Goal: Task Accomplishment & Management: Manage account settings

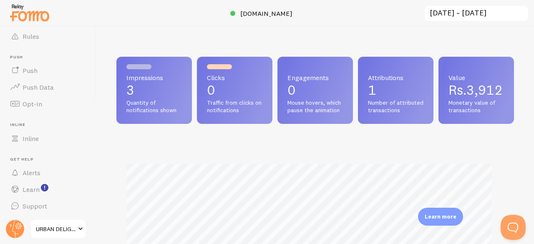
scroll to position [416795, 416623]
click at [74, 234] on link "URBAN DELIGHT" at bounding box center [58, 229] width 56 height 20
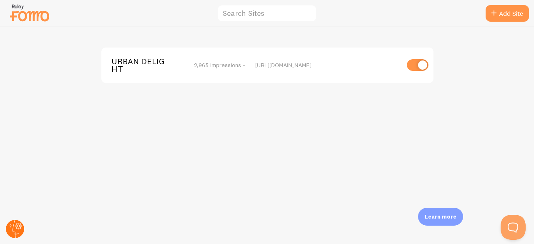
click at [10, 232] on circle at bounding box center [15, 229] width 18 height 18
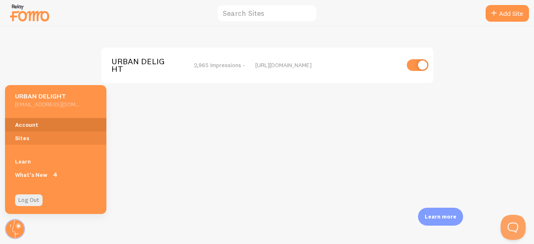
click at [40, 125] on link "Account" at bounding box center [55, 124] width 101 height 13
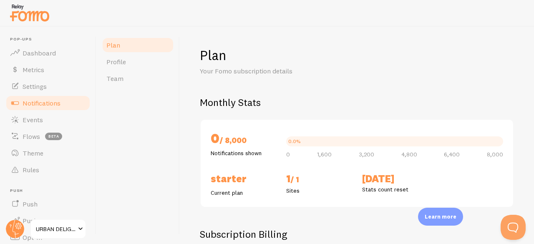
click at [45, 105] on span "Notifications" at bounding box center [42, 103] width 38 height 8
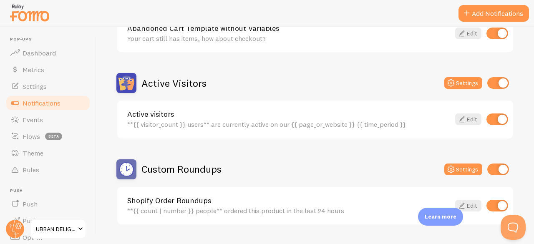
scroll to position [166, 0]
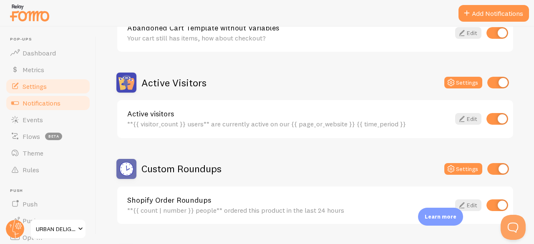
click at [36, 93] on link "Settings" at bounding box center [48, 86] width 86 height 17
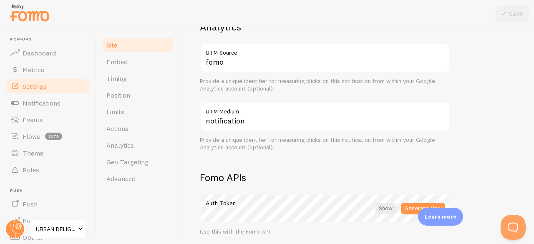
scroll to position [344, 0]
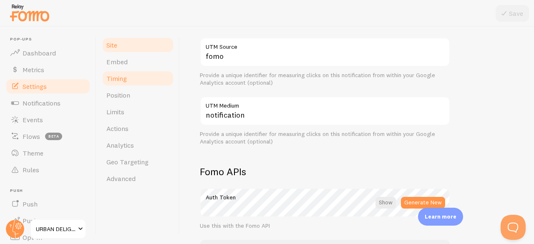
click at [126, 80] on span "Timing" at bounding box center [116, 78] width 20 height 8
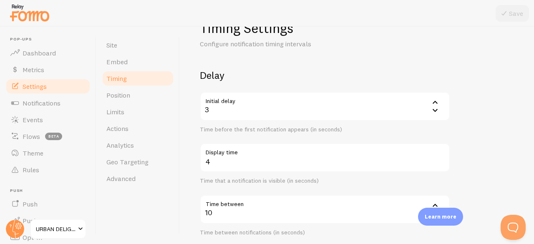
scroll to position [25, 0]
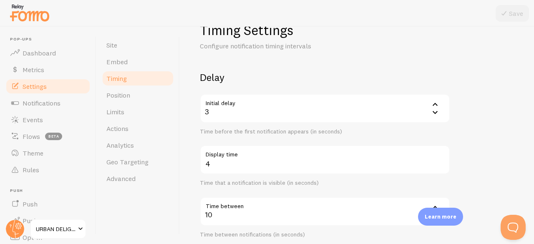
click at [435, 113] on icon at bounding box center [434, 112] width 5 height 3
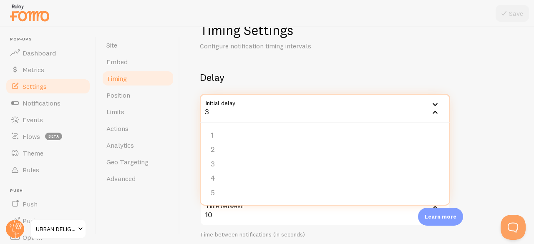
click at [435, 113] on icon at bounding box center [434, 112] width 5 height 3
click at [211, 129] on li "1" at bounding box center [325, 135] width 249 height 15
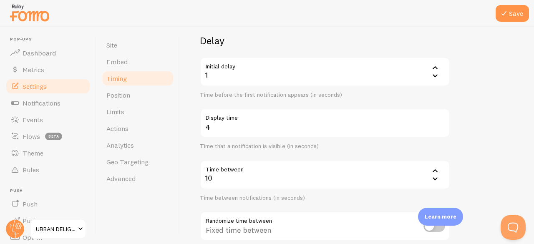
scroll to position [63, 0]
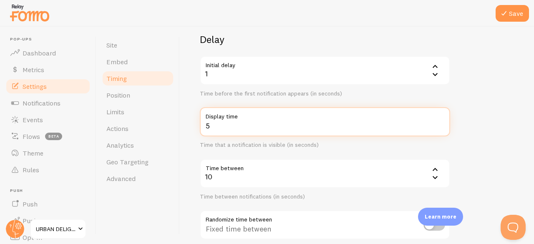
type input "5"
click at [440, 123] on input "5" at bounding box center [325, 121] width 250 height 29
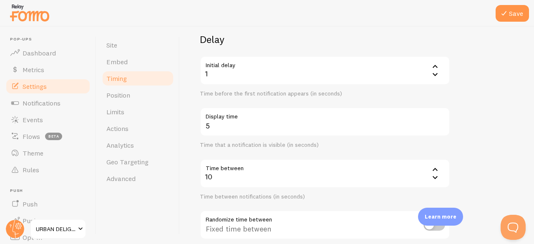
click at [252, 148] on div "Time that a notification is visible (in seconds)" at bounding box center [325, 145] width 250 height 8
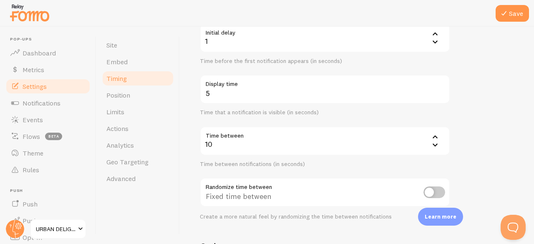
scroll to position [98, 0]
click at [434, 140] on icon at bounding box center [435, 143] width 10 height 10
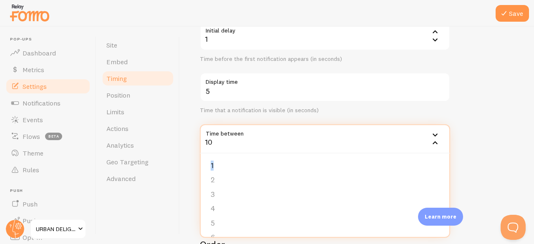
click at [434, 140] on icon at bounding box center [435, 143] width 10 height 10
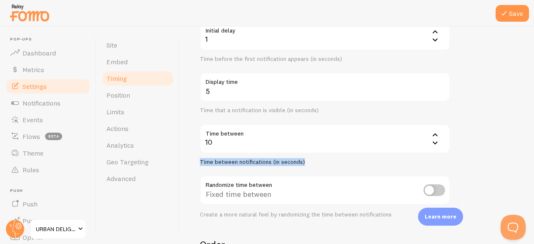
click at [434, 140] on icon at bounding box center [435, 143] width 10 height 10
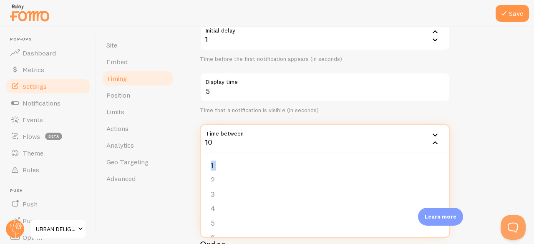
click at [434, 140] on icon at bounding box center [435, 143] width 10 height 10
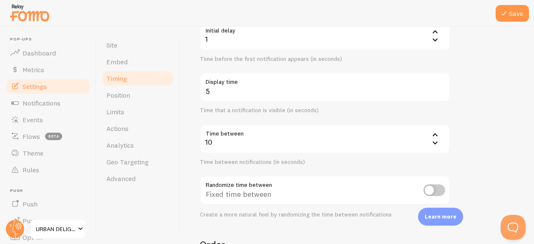
click at [434, 143] on icon at bounding box center [434, 142] width 5 height 3
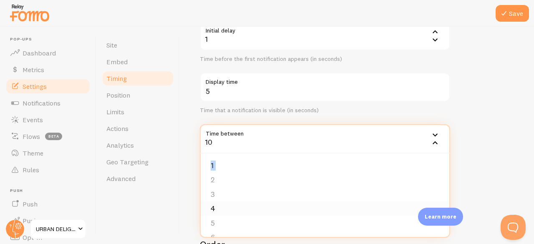
scroll to position [19, 0]
click at [214, 204] on li "5" at bounding box center [325, 204] width 249 height 15
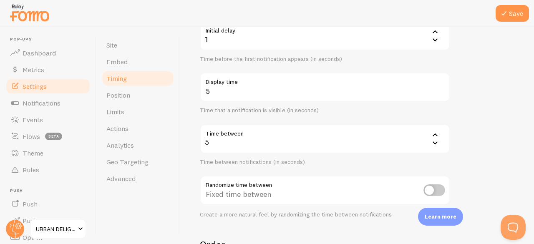
click at [485, 115] on form "Delay Initial delay 1 1 1 2 3 4 5 Time before the first notification appears (i…" at bounding box center [357, 177] width 314 height 358
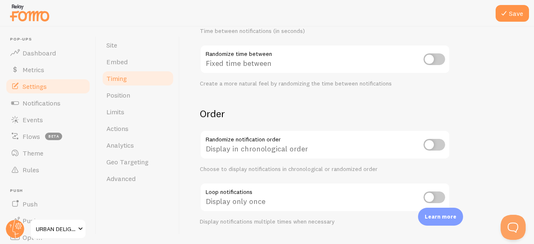
scroll to position [249, 0]
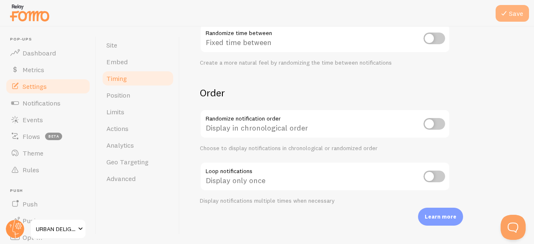
click at [509, 11] on button "Save" at bounding box center [511, 13] width 33 height 17
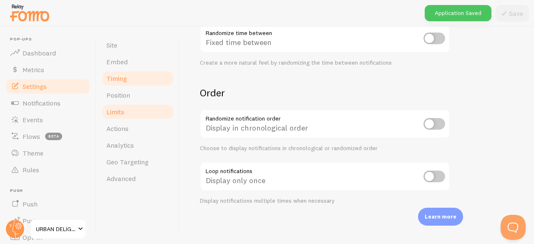
click at [135, 106] on link "Limits" at bounding box center [137, 111] width 73 height 17
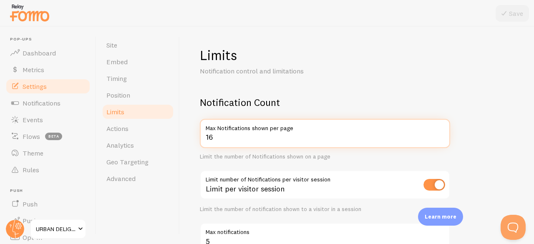
click at [439, 136] on input "16" at bounding box center [325, 133] width 250 height 29
click at [439, 136] on input "17" at bounding box center [325, 133] width 250 height 29
click at [439, 136] on input "18" at bounding box center [325, 133] width 250 height 29
click at [439, 136] on input "19" at bounding box center [325, 133] width 250 height 29
type input "20"
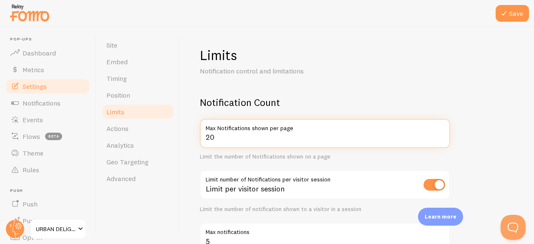
click at [439, 136] on input "20" at bounding box center [325, 133] width 250 height 29
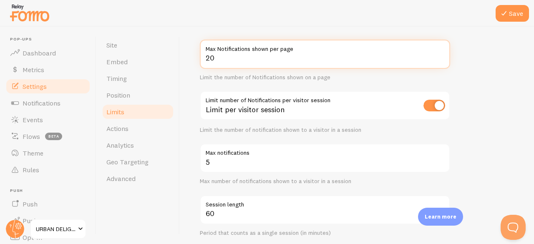
scroll to position [80, 0]
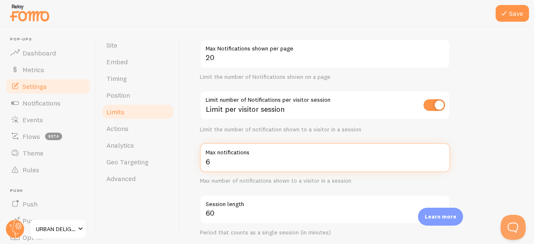
click at [440, 158] on input "6" at bounding box center [325, 157] width 250 height 29
click at [440, 158] on input "7" at bounding box center [325, 157] width 250 height 29
click at [440, 158] on input "8" at bounding box center [325, 157] width 250 height 29
click at [440, 158] on input "9" at bounding box center [325, 157] width 250 height 29
click at [440, 158] on input "10" at bounding box center [325, 157] width 250 height 29
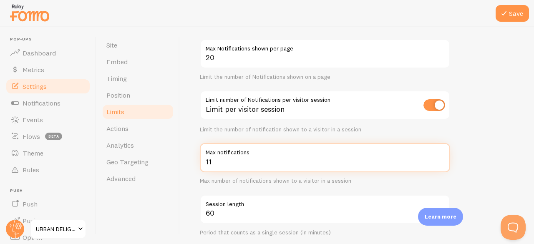
click at [440, 158] on input "11" at bounding box center [325, 157] width 250 height 29
click at [440, 158] on input "12" at bounding box center [325, 157] width 250 height 29
click at [440, 158] on input "13" at bounding box center [325, 157] width 250 height 29
click at [440, 158] on input "14" at bounding box center [325, 157] width 250 height 29
type input "15"
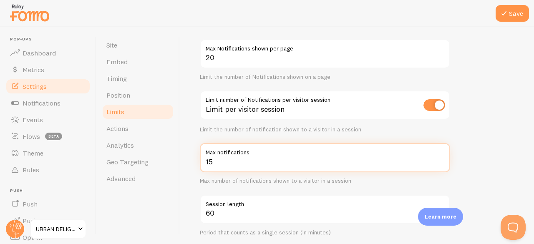
click at [440, 158] on input "15" at bounding box center [325, 157] width 250 height 29
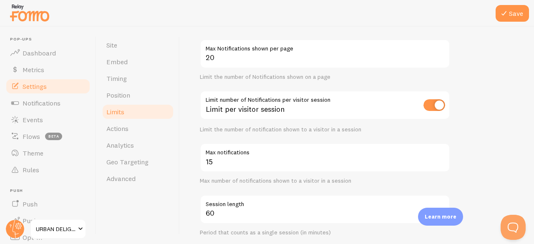
click at [507, 9] on icon at bounding box center [504, 13] width 10 height 10
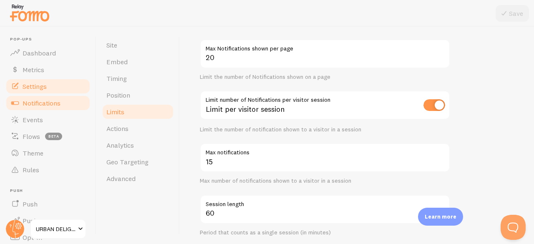
click at [43, 99] on span "Notifications" at bounding box center [42, 103] width 38 height 8
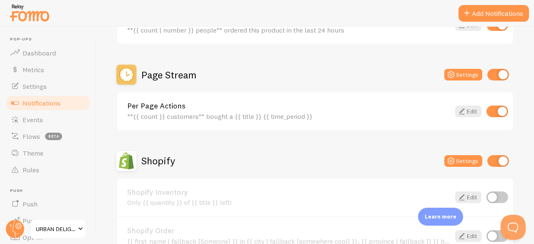
scroll to position [347, 0]
click at [495, 111] on input "checkbox" at bounding box center [497, 111] width 22 height 12
checkbox input "false"
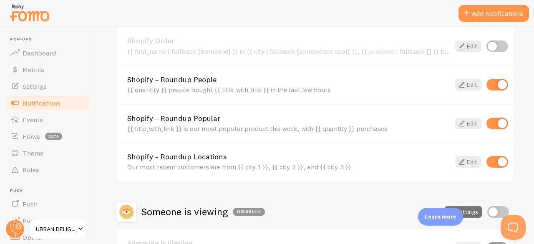
scroll to position [537, 0]
click at [493, 125] on input "checkbox" at bounding box center [497, 123] width 22 height 12
checkbox input "false"
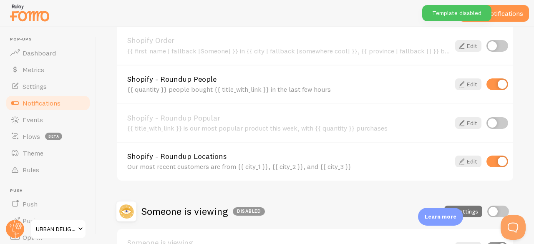
click at [494, 168] on div "Shopify - Roundup Locations Our most recent customers are from {{ city_1 }}, {{…" at bounding box center [315, 161] width 396 height 39
click at [493, 161] on input "checkbox" at bounding box center [497, 162] width 22 height 12
checkbox input "false"
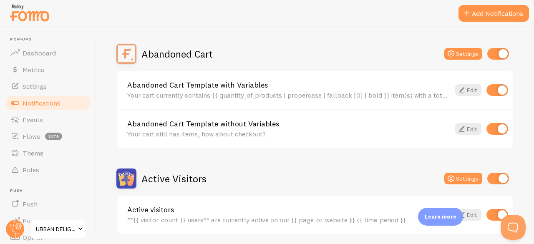
scroll to position [68, 0]
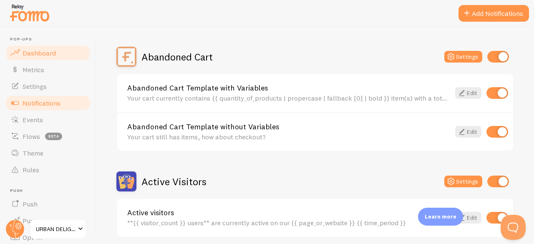
click at [38, 56] on span "Dashboard" at bounding box center [39, 53] width 33 height 8
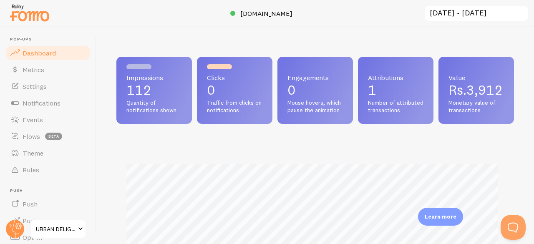
scroll to position [219, 391]
click at [43, 76] on link "Metrics" at bounding box center [48, 69] width 86 height 17
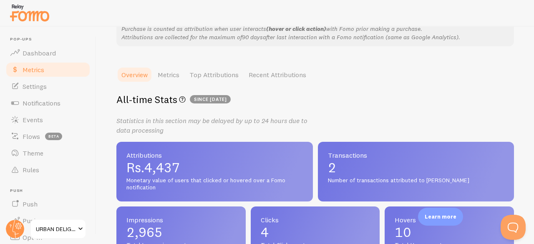
scroll to position [84, 0]
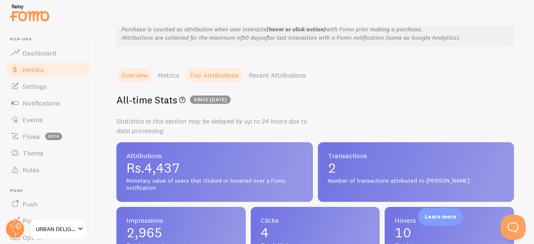
click at [237, 68] on link "Top Attributions" at bounding box center [213, 75] width 59 height 17
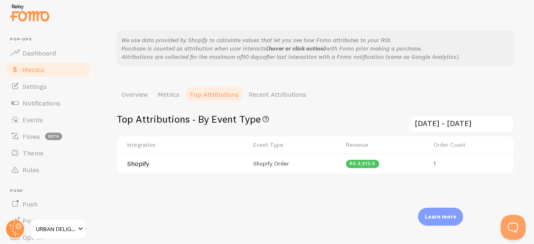
scroll to position [65, 0]
click at [264, 98] on link "Recent Attributions" at bounding box center [278, 94] width 68 height 17
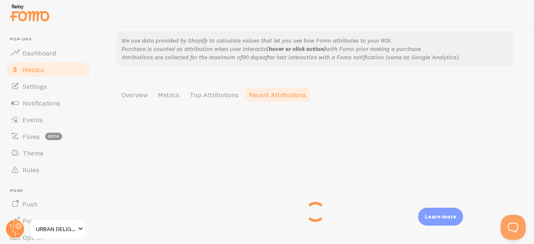
scroll to position [84, 0]
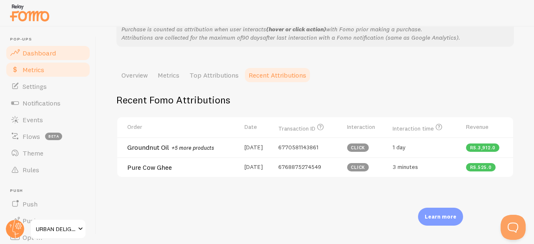
click at [36, 54] on span "Dashboard" at bounding box center [39, 53] width 33 height 8
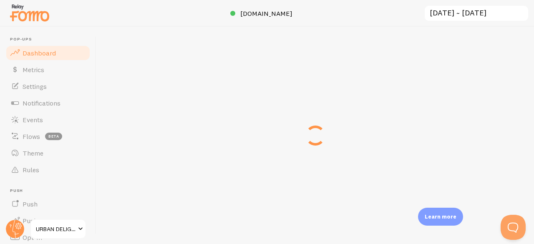
click at [36, 54] on span "Dashboard" at bounding box center [39, 53] width 33 height 8
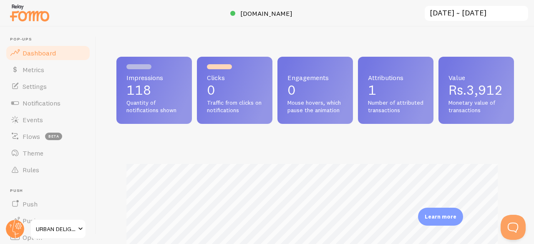
scroll to position [219, 391]
click at [28, 97] on link "Notifications" at bounding box center [48, 103] width 86 height 17
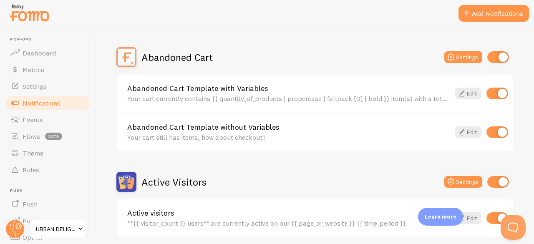
scroll to position [136, 0]
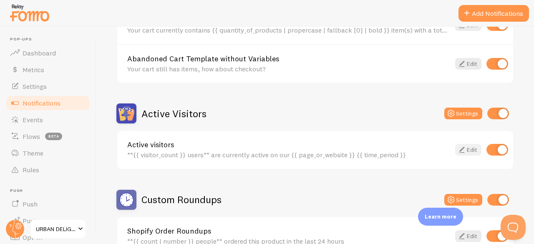
click at [457, 154] on icon at bounding box center [462, 150] width 10 height 10
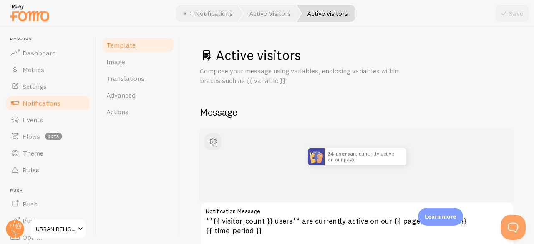
click at [26, 101] on span "Notifications" at bounding box center [42, 103] width 38 height 8
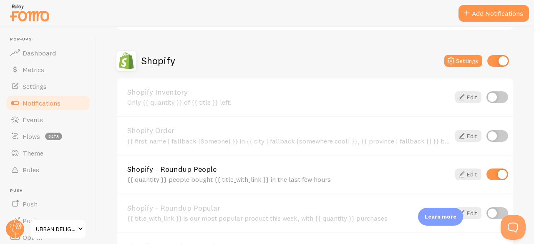
scroll to position [447, 0]
click at [496, 175] on input "checkbox" at bounding box center [497, 174] width 22 height 12
checkbox input "false"
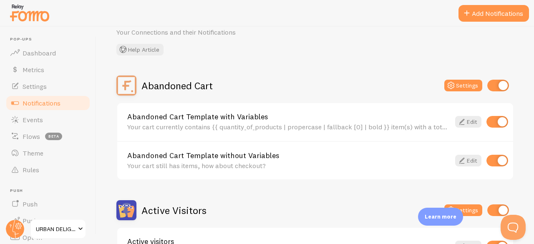
scroll to position [0, 0]
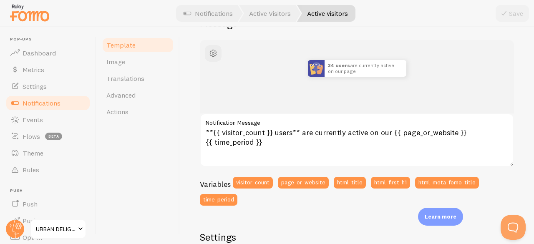
scroll to position [89, 0]
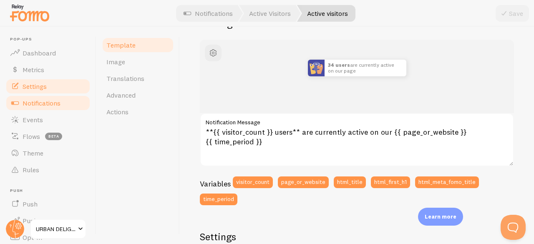
click at [24, 84] on span "Settings" at bounding box center [35, 86] width 24 height 8
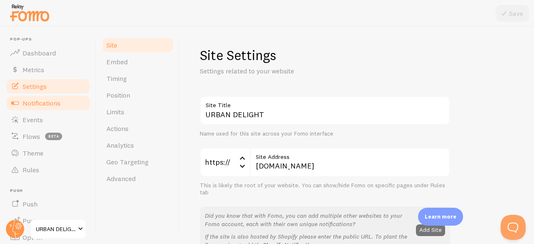
click at [44, 96] on link "Notifications" at bounding box center [48, 103] width 86 height 17
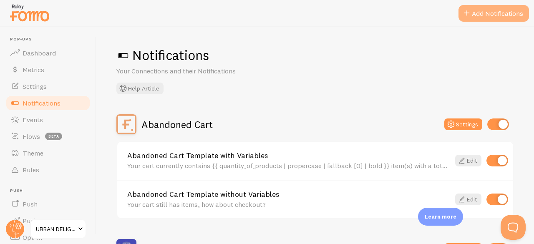
click at [485, 9] on button "Add Notifications" at bounding box center [493, 13] width 70 height 17
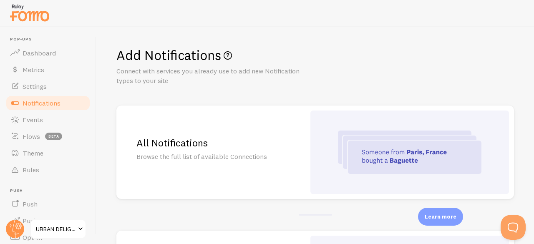
click at [166, 140] on h2 "All Notifications" at bounding box center [210, 142] width 149 height 13
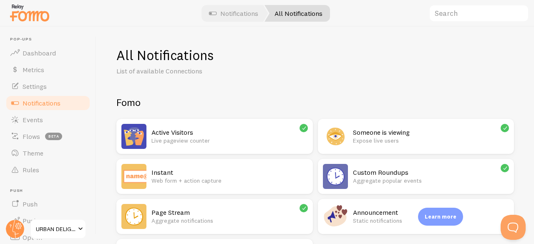
click at [176, 133] on h2 "Active Visitors" at bounding box center [229, 132] width 156 height 9
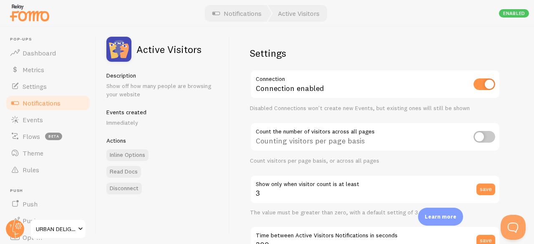
click at [481, 131] on input "checkbox" at bounding box center [484, 137] width 22 height 12
checkbox input "true"
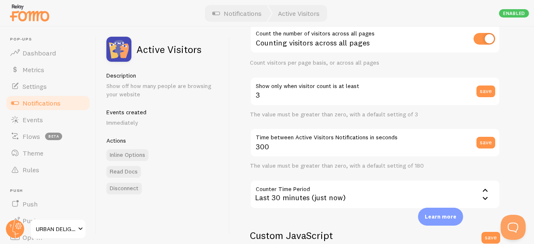
scroll to position [98, 0]
click at [487, 144] on button "save" at bounding box center [485, 142] width 19 height 12
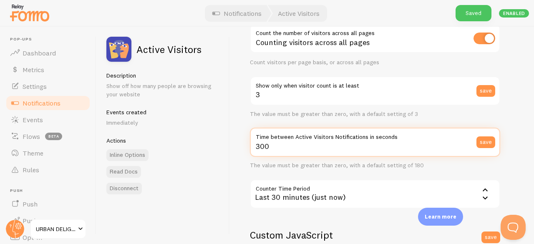
click at [352, 154] on input "300" at bounding box center [375, 142] width 250 height 29
type input "3"
type input "10"
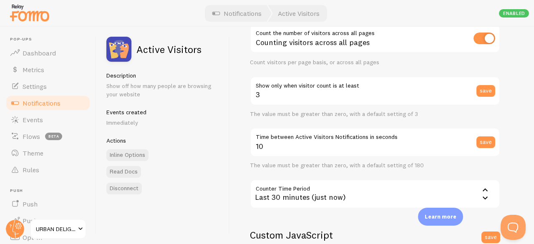
click at [365, 166] on div "The value must be greater than zero, with a default setting of 180" at bounding box center [375, 166] width 250 height 8
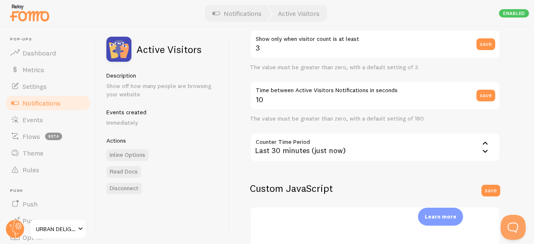
scroll to position [119, 0]
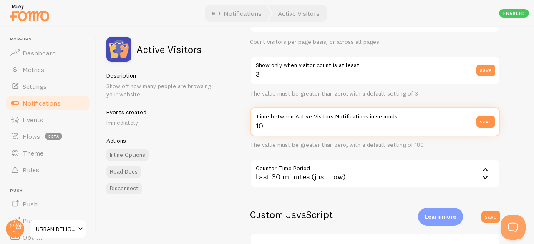
click at [280, 128] on input "10" at bounding box center [375, 121] width 250 height 29
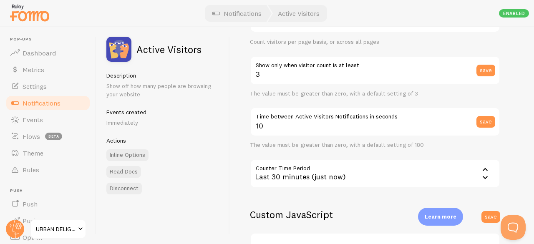
click at [345, 143] on div "The value must be greater than zero, with a default setting of 180" at bounding box center [375, 145] width 250 height 8
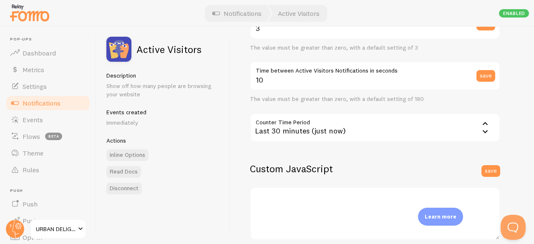
click at [481, 123] on icon at bounding box center [485, 123] width 10 height 10
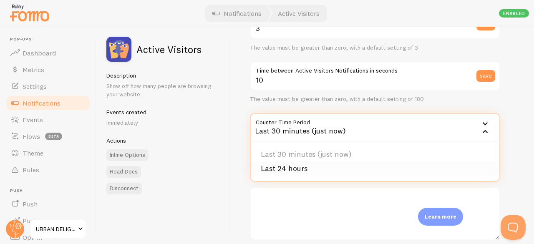
click at [299, 172] on li "Last 24 hours" at bounding box center [375, 168] width 249 height 15
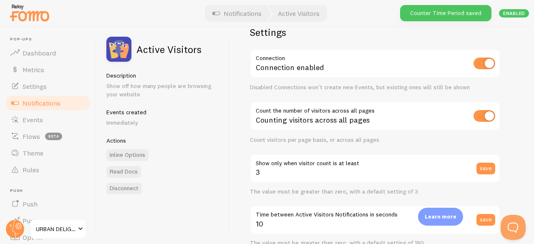
scroll to position [0, 0]
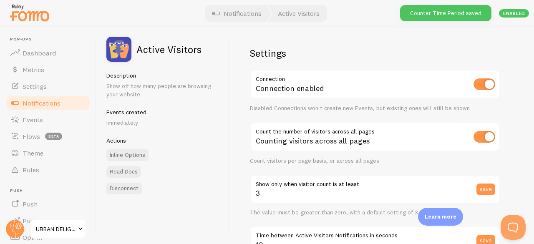
click at [397, 31] on div "Settings Connection Connection enabled Disabled Connections won't create new Ev…" at bounding box center [382, 135] width 304 height 217
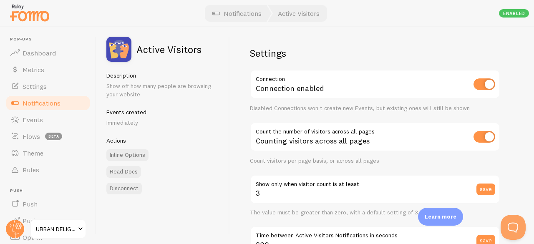
click at [28, 106] on span "Notifications" at bounding box center [42, 103] width 38 height 8
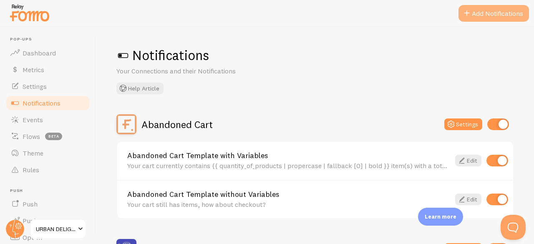
click at [477, 13] on button "Add Notifications" at bounding box center [493, 13] width 70 height 17
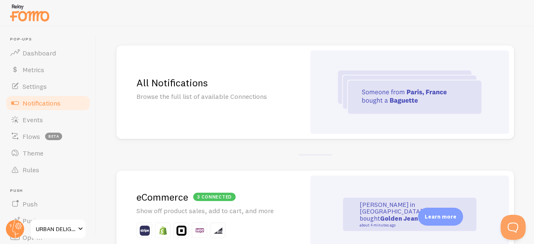
scroll to position [61, 0]
click at [374, 66] on div at bounding box center [409, 91] width 199 height 83
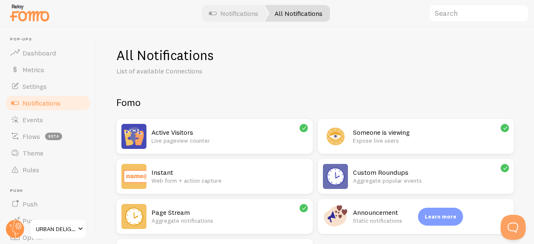
click at [366, 132] on h2 "Someone is viewing" at bounding box center [431, 132] width 156 height 9
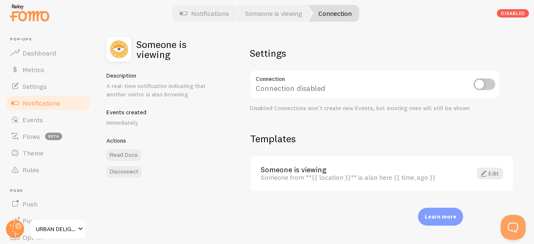
click at [57, 102] on span "Notifications" at bounding box center [42, 103] width 38 height 8
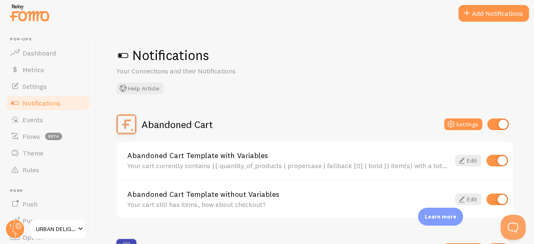
click at [476, 23] on div at bounding box center [267, 13] width 534 height 27
click at [470, 14] on span at bounding box center [467, 13] width 10 height 10
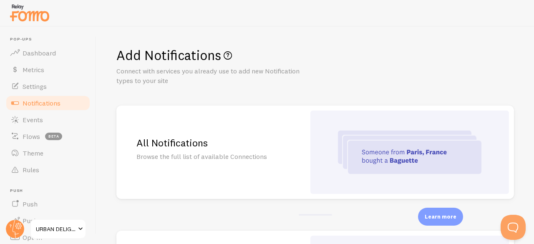
click at [176, 145] on h2 "All Notifications" at bounding box center [210, 142] width 149 height 13
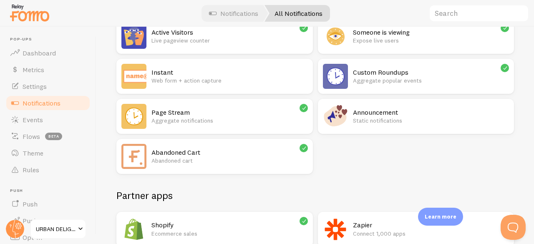
scroll to position [98, 0]
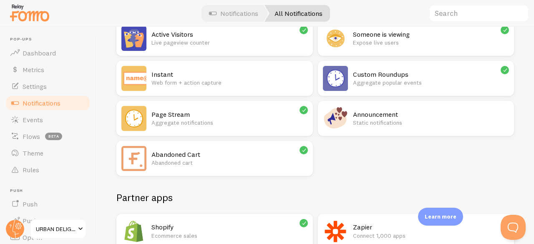
click at [167, 106] on div "Page Stream Aggregate notifications" at bounding box center [229, 118] width 156 height 25
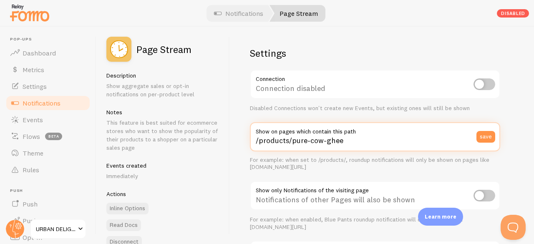
click at [359, 147] on input "/products/pure-cow-ghee" at bounding box center [375, 136] width 250 height 29
type input "/products/"
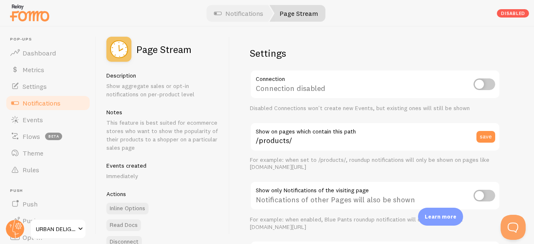
click at [327, 168] on div "For example: when set to /products/, roundup notifications will only be shown o…" at bounding box center [375, 163] width 250 height 15
click at [518, 9] on div "Disabled" at bounding box center [513, 13] width 32 height 8
click at [510, 15] on div "Disabled" at bounding box center [513, 13] width 32 height 8
click at [480, 88] on input "checkbox" at bounding box center [484, 84] width 22 height 12
checkbox input "true"
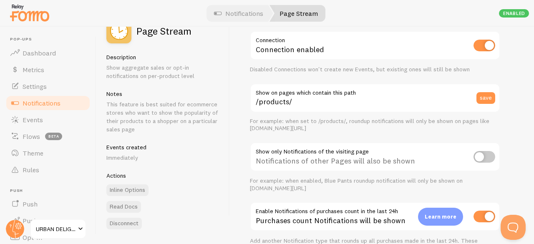
scroll to position [42, 0]
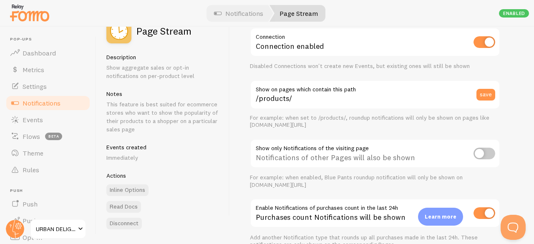
click at [485, 153] on input "checkbox" at bounding box center [484, 154] width 22 height 12
checkbox input "true"
type input "/products/pure-cow-ghee"
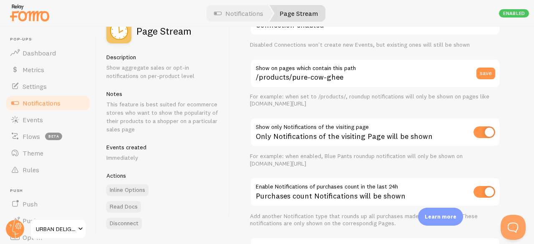
scroll to position [0, 0]
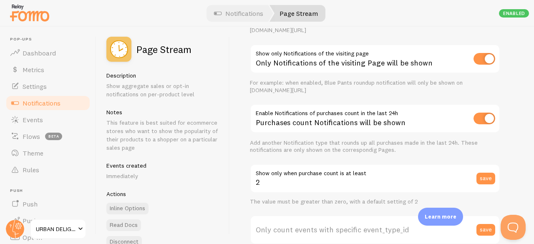
scroll to position [137, 0]
click at [358, 171] on label "Show only when purchase count is at least" at bounding box center [375, 170] width 250 height 14
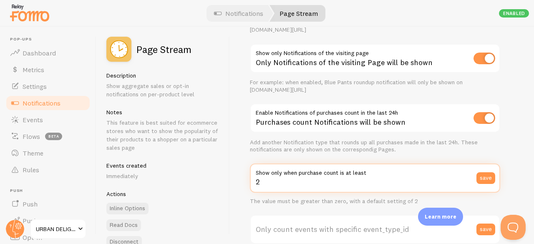
click at [358, 171] on input "2" at bounding box center [375, 177] width 250 height 29
click at [291, 185] on input "2" at bounding box center [375, 177] width 250 height 29
type input "1"
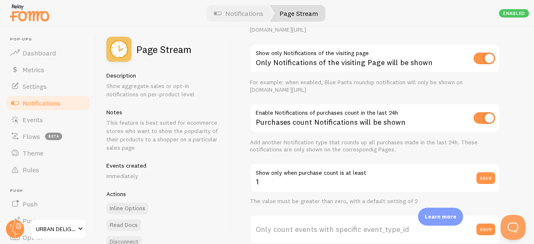
click at [238, 173] on div "Settings Connection Connection enabled Disabled Connections won't create new Ev…" at bounding box center [382, 135] width 304 height 217
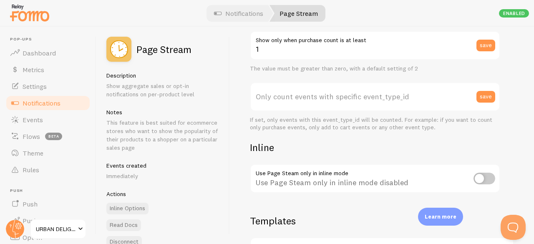
scroll to position [270, 0]
click at [484, 174] on input "checkbox" at bounding box center [484, 178] width 22 height 12
checkbox input "true"
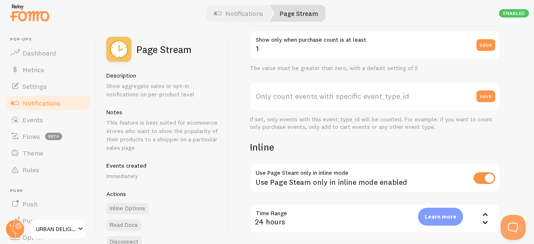
type input "2"
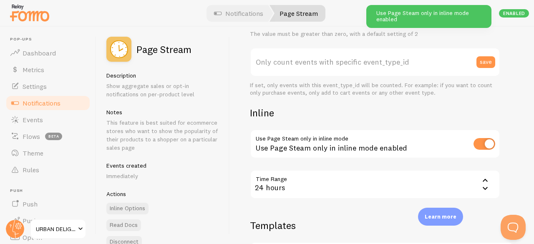
scroll to position [305, 0]
click at [482, 181] on icon at bounding box center [485, 179] width 10 height 10
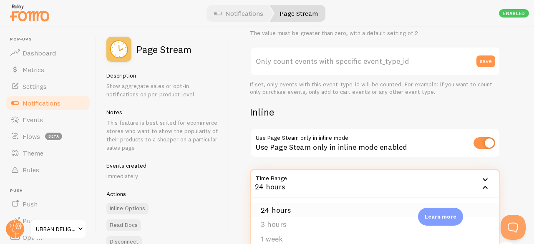
click at [272, 208] on li "24 hours" at bounding box center [375, 210] width 249 height 15
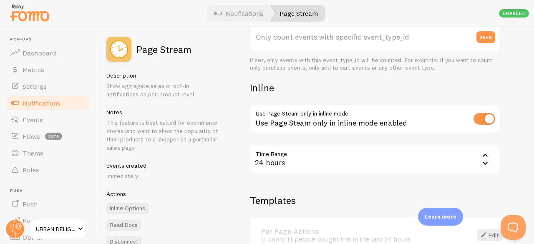
scroll to position [308, 0]
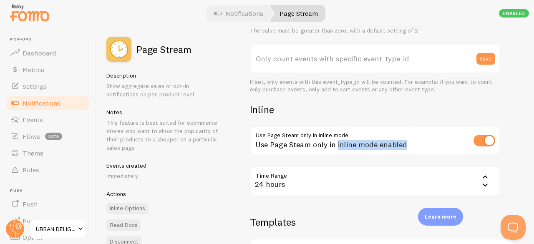
drag, startPoint x: 415, startPoint y: 145, endPoint x: 334, endPoint y: 144, distance: 80.1
click at [334, 144] on div "Use Page Steam only in inline mode enabled" at bounding box center [375, 141] width 250 height 30
copy div "inline mode enabled"
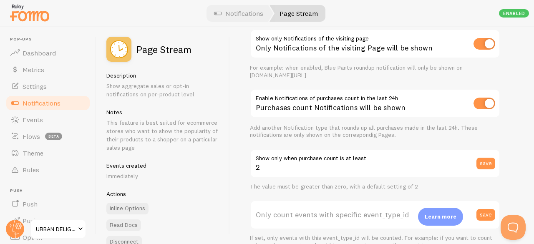
scroll to position [379, 0]
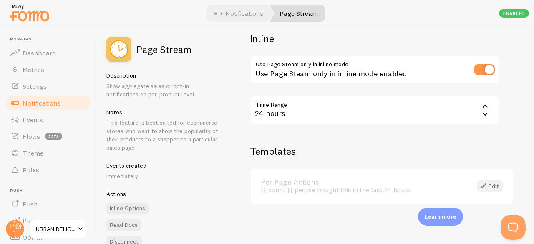
click at [478, 186] on span at bounding box center [483, 186] width 10 height 10
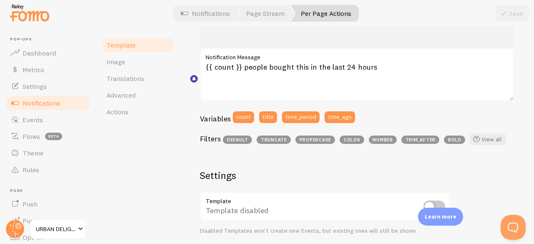
scroll to position [231, 0]
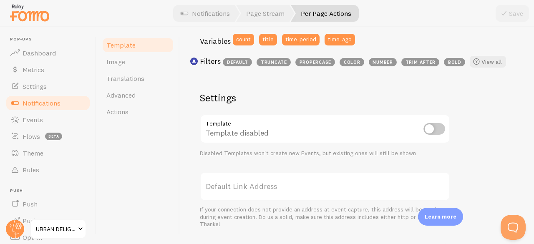
click at [435, 132] on input "checkbox" at bounding box center [434, 129] width 22 height 12
checkbox input "true"
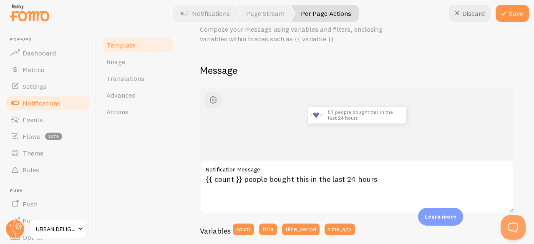
scroll to position [0, 0]
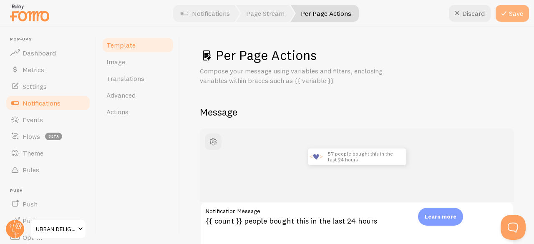
click at [508, 16] on icon at bounding box center [504, 13] width 10 height 10
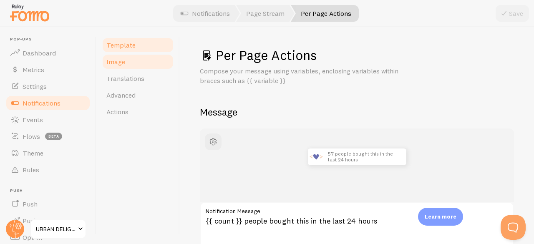
click at [134, 67] on link "Image" at bounding box center [137, 61] width 73 height 17
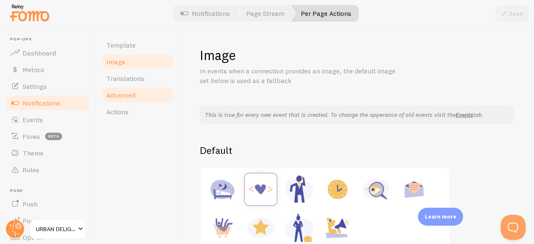
click at [128, 103] on link "Advanced" at bounding box center [137, 95] width 73 height 17
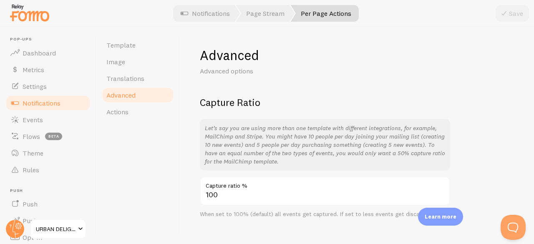
scroll to position [14, 0]
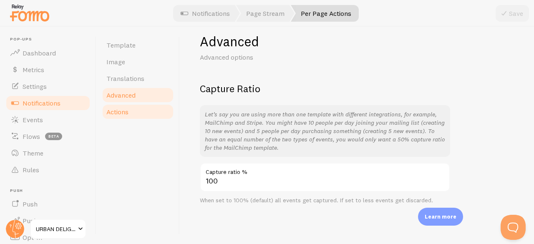
click at [123, 116] on link "Actions" at bounding box center [137, 111] width 73 height 17
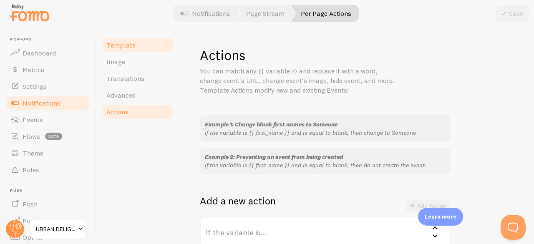
click at [136, 43] on link "Template" at bounding box center [137, 45] width 73 height 17
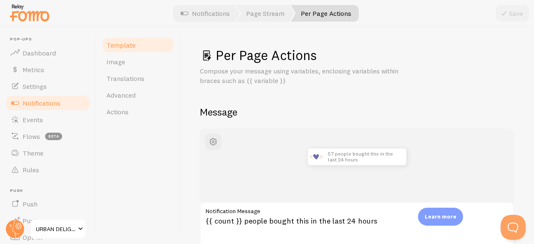
click at [37, 107] on link "Notifications" at bounding box center [48, 103] width 86 height 17
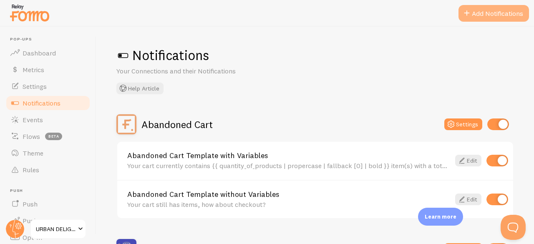
click at [497, 6] on button "Add Notifications" at bounding box center [493, 13] width 70 height 17
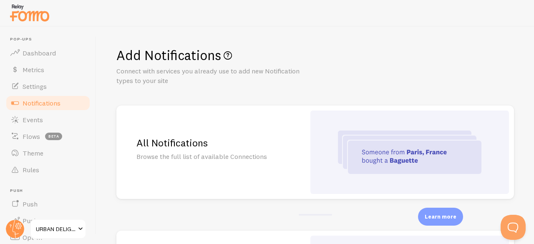
click at [179, 138] on h2 "All Notifications" at bounding box center [210, 142] width 149 height 13
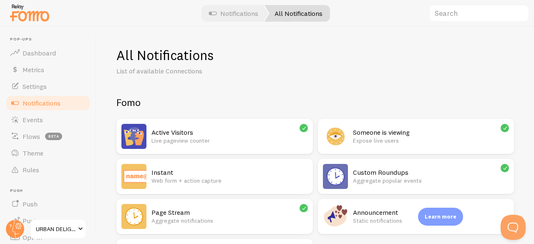
click at [176, 129] on h2 "Active Visitors" at bounding box center [229, 132] width 156 height 9
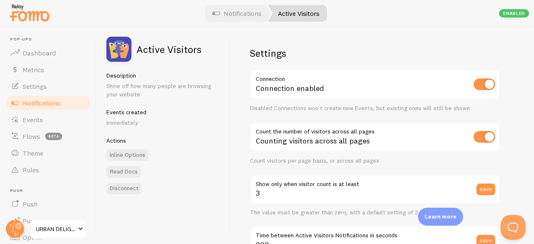
click at [487, 138] on input "checkbox" at bounding box center [484, 137] width 22 height 12
checkbox input "false"
drag, startPoint x: 327, startPoint y: 90, endPoint x: 254, endPoint y: 80, distance: 74.0
click at [254, 80] on div "Connection enabled" at bounding box center [375, 85] width 250 height 30
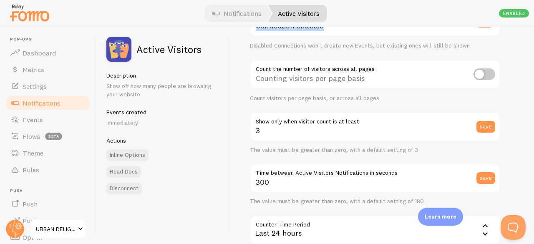
scroll to position [63, 0]
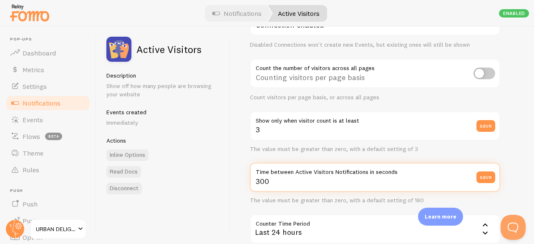
click at [309, 188] on input "300" at bounding box center [375, 177] width 250 height 29
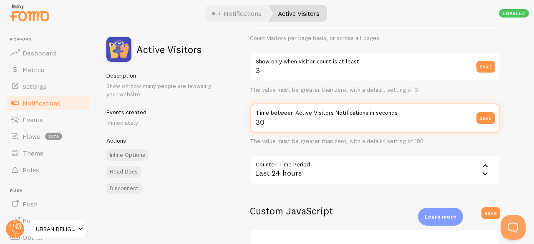
scroll to position [132, 0]
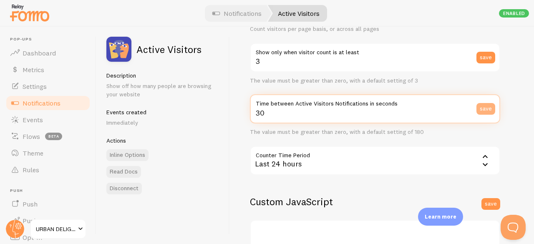
type input "30"
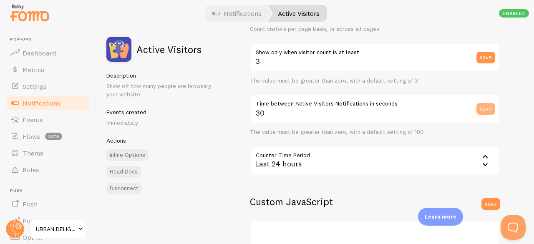
click at [486, 106] on button "save" at bounding box center [485, 109] width 19 height 12
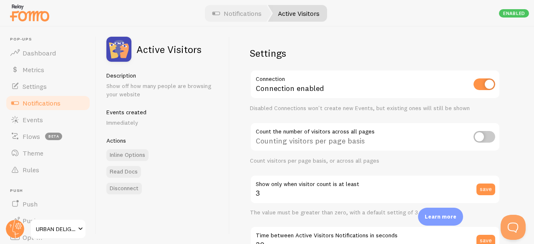
scroll to position [280, 0]
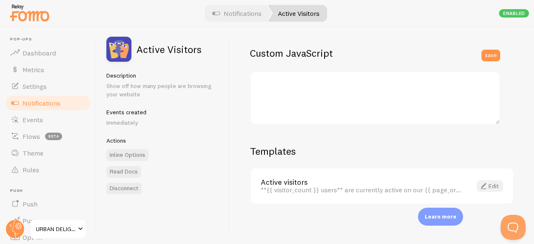
click at [490, 182] on link "Edit" at bounding box center [490, 186] width 26 height 12
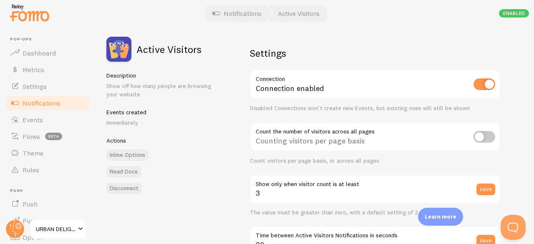
click at [46, 101] on span "Notifications" at bounding box center [42, 103] width 38 height 8
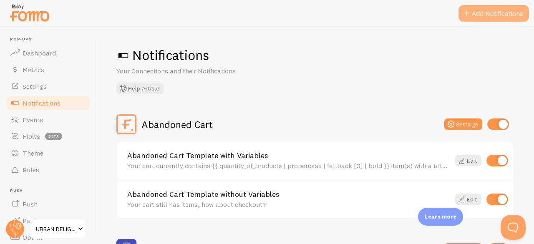
click at [486, 6] on button "Add Notifications" at bounding box center [493, 13] width 70 height 17
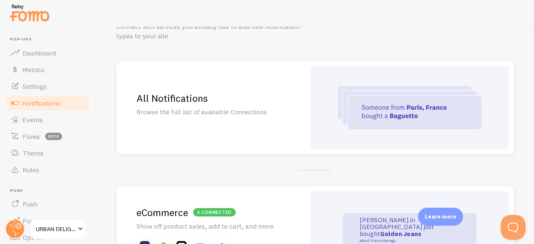
scroll to position [44, 0]
click at [185, 109] on p "Browse the full list of available Connections" at bounding box center [210, 113] width 149 height 10
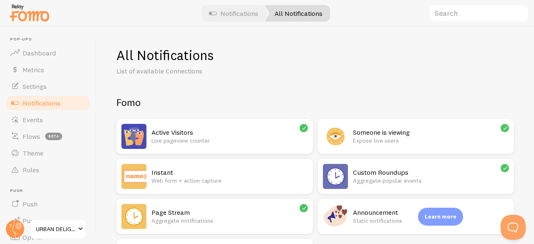
click at [366, 131] on h2 "Someone is viewing" at bounding box center [431, 132] width 156 height 9
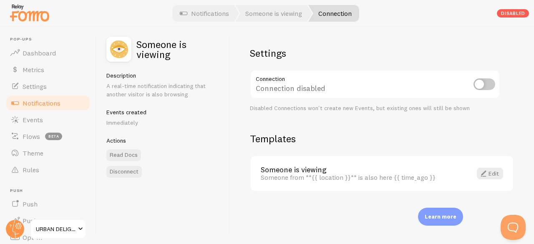
click at [43, 98] on link "Notifications" at bounding box center [48, 103] width 86 height 17
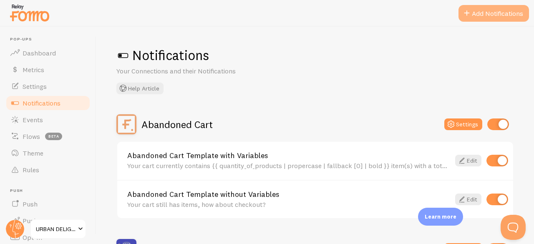
click at [502, 6] on button "Add Notifications" at bounding box center [493, 13] width 70 height 17
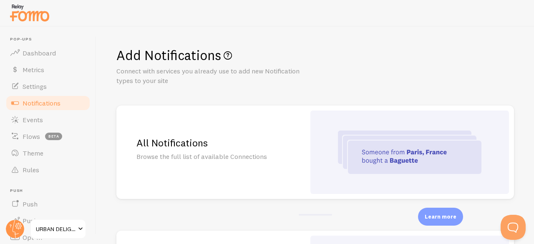
click at [188, 141] on h2 "All Notifications" at bounding box center [210, 142] width 149 height 13
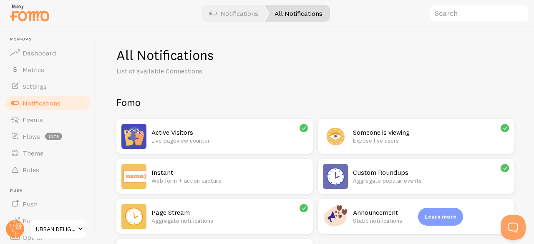
scroll to position [30, 0]
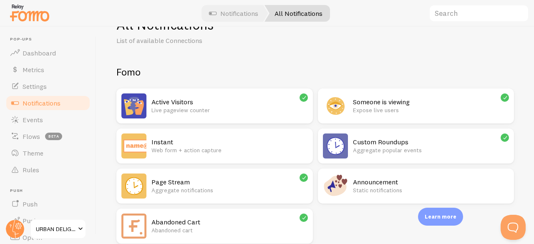
click at [365, 138] on h2 "Custom Roundups" at bounding box center [431, 142] width 156 height 9
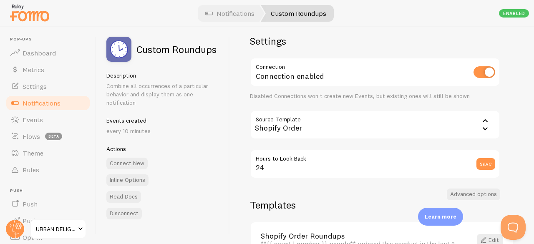
scroll to position [66, 0]
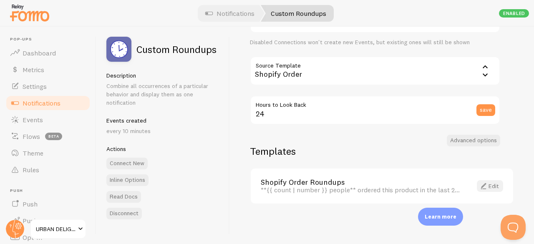
click at [478, 184] on span at bounding box center [483, 186] width 10 height 10
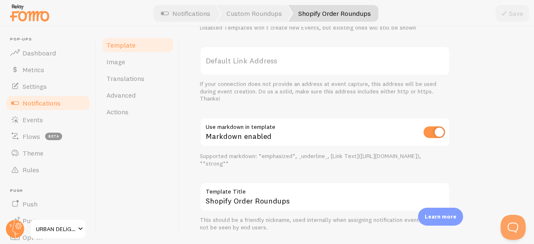
scroll to position [379, 0]
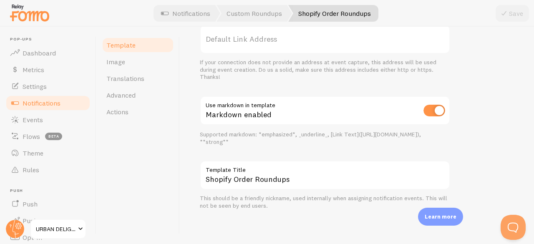
click at [408, 173] on label "Template Title" at bounding box center [325, 168] width 250 height 14
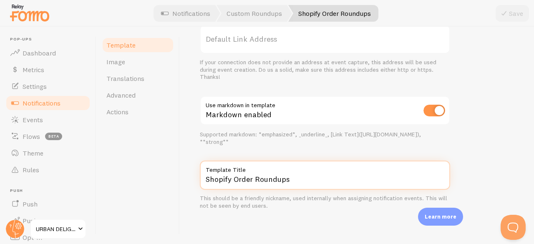
click at [408, 173] on input "Shopify Order Roundups" at bounding box center [325, 175] width 250 height 29
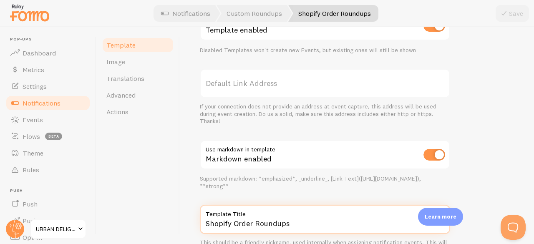
scroll to position [333, 0]
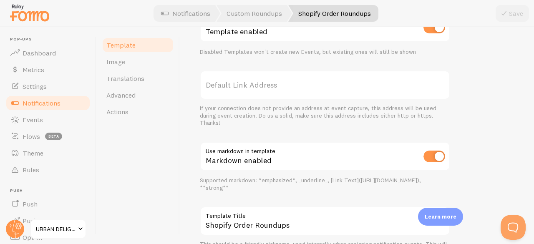
click at [394, 178] on div "Supported markdown: *emphasized*, _underline_, [Link Text](http://mycompany.com…" at bounding box center [325, 184] width 250 height 15
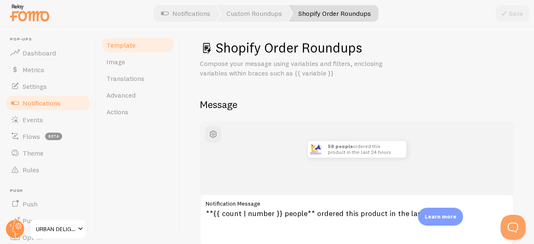
scroll to position [8, 0]
click at [208, 136] on button "button" at bounding box center [213, 134] width 17 height 17
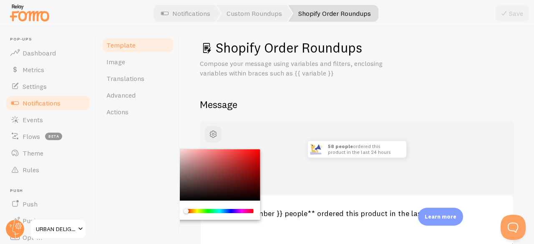
click at [290, 101] on h2 "Message" at bounding box center [357, 104] width 314 height 13
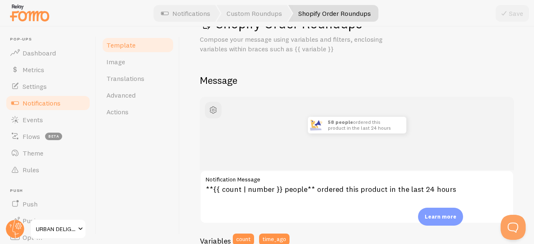
scroll to position [0, 0]
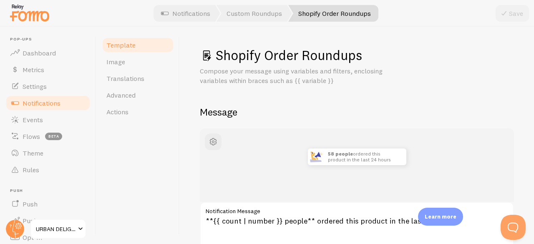
click at [49, 99] on span "Notifications" at bounding box center [42, 103] width 38 height 8
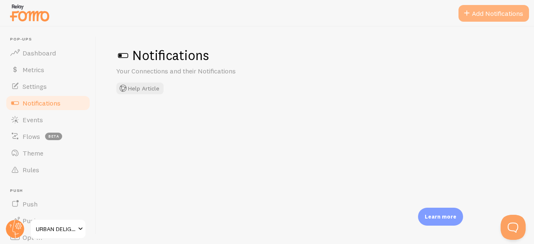
click at [481, 15] on button "Add Notifications" at bounding box center [493, 13] width 70 height 17
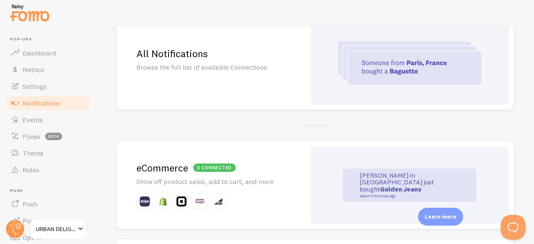
scroll to position [85, 0]
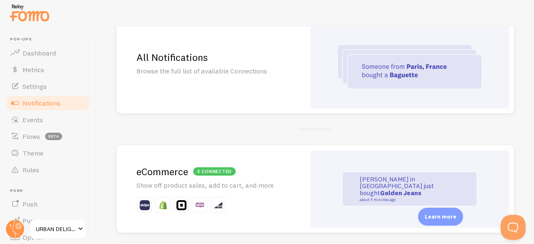
click at [178, 56] on h2 "All Notifications" at bounding box center [210, 57] width 149 height 13
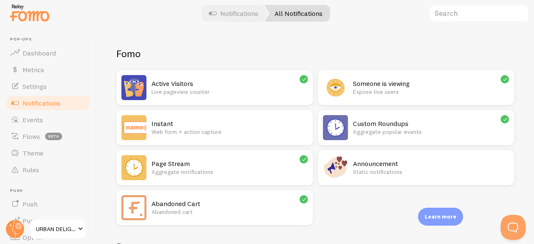
scroll to position [49, 0]
click at [366, 119] on h2 "Custom Roundups" at bounding box center [431, 123] width 156 height 9
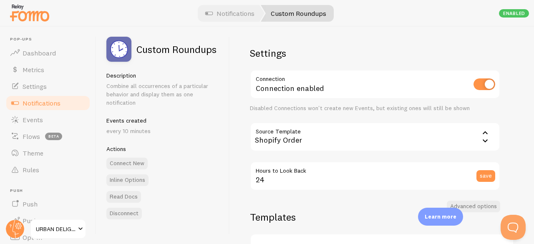
click at [484, 132] on icon at bounding box center [485, 133] width 10 height 10
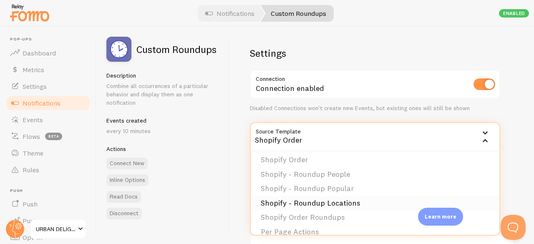
scroll to position [85, 0]
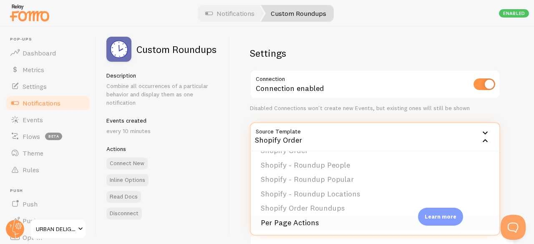
click at [283, 223] on li "Per Page Actions" at bounding box center [375, 223] width 249 height 15
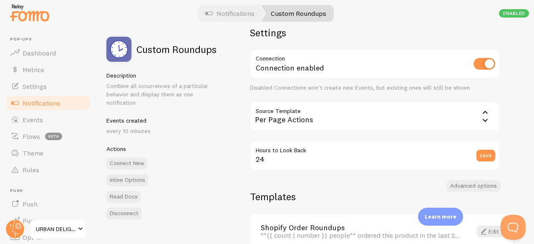
scroll to position [19, 0]
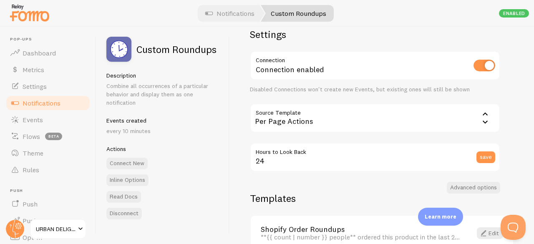
click at [481, 112] on icon at bounding box center [485, 114] width 10 height 10
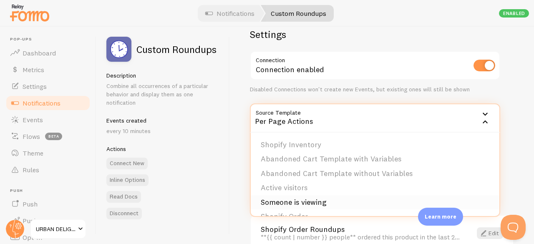
scroll to position [30, 0]
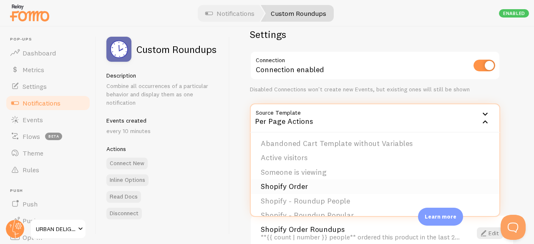
click at [292, 191] on li "Shopify Order" at bounding box center [375, 186] width 249 height 15
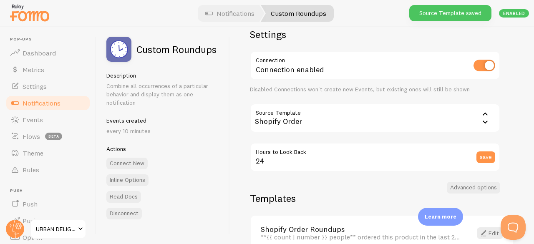
scroll to position [66, 0]
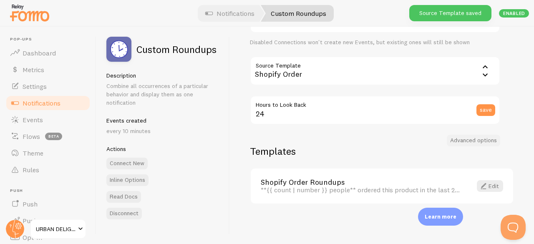
click at [463, 141] on button "Advanced options" at bounding box center [473, 141] width 53 height 12
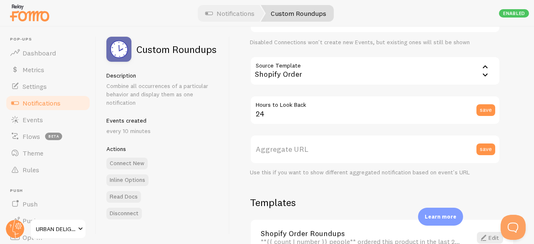
scroll to position [118, 0]
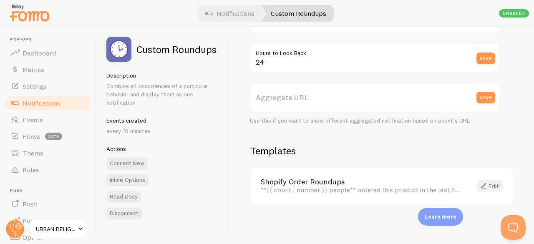
click at [483, 186] on link "Edit" at bounding box center [490, 186] width 26 height 12
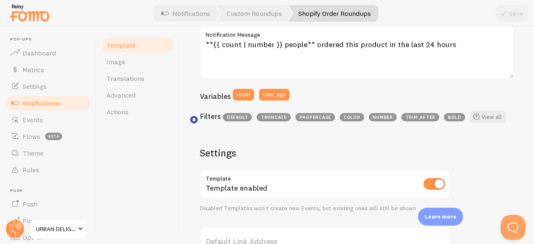
scroll to position [178, 0]
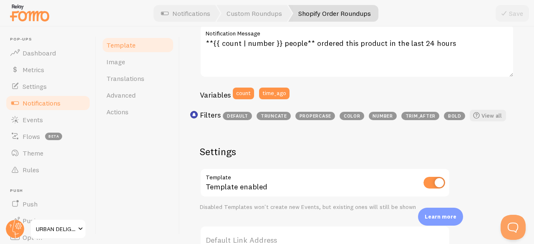
click at [440, 179] on input "checkbox" at bounding box center [434, 183] width 22 height 12
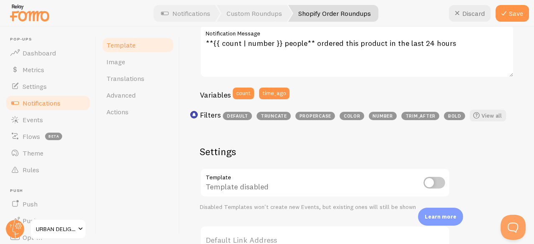
click at [423, 179] on div "Template disabled" at bounding box center [325, 183] width 250 height 30
click at [434, 181] on input "checkbox" at bounding box center [434, 183] width 22 height 12
checkbox input "true"
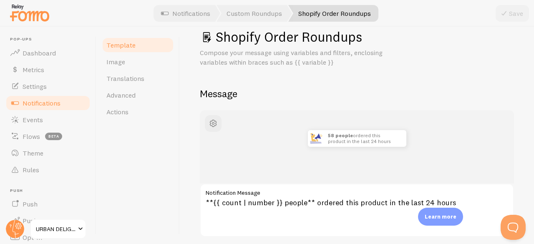
scroll to position [0, 0]
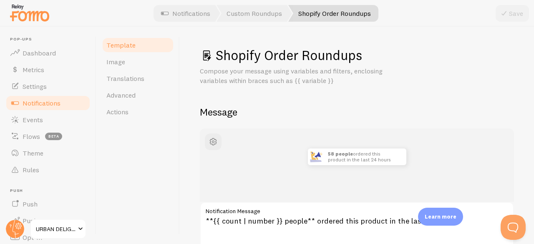
click at [54, 107] on link "Notifications" at bounding box center [48, 103] width 86 height 17
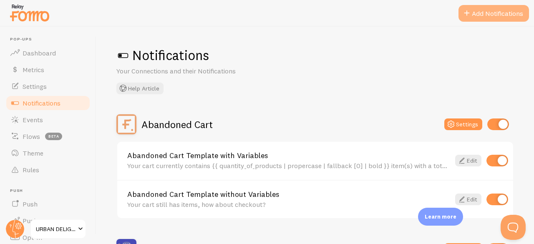
click at [487, 12] on button "Add Notifications" at bounding box center [493, 13] width 70 height 17
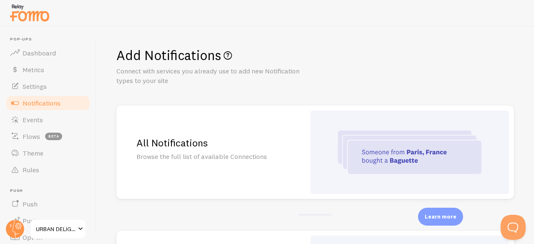
click at [183, 144] on h2 "All Notifications" at bounding box center [210, 142] width 149 height 13
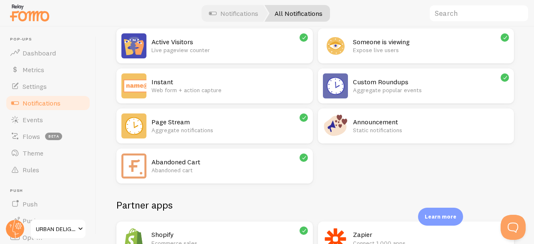
scroll to position [91, 0]
click at [176, 121] on h2 "Page Stream" at bounding box center [229, 121] width 156 height 9
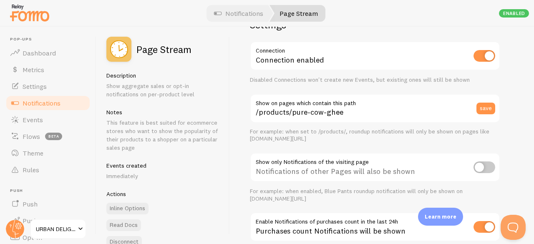
scroll to position [29, 0]
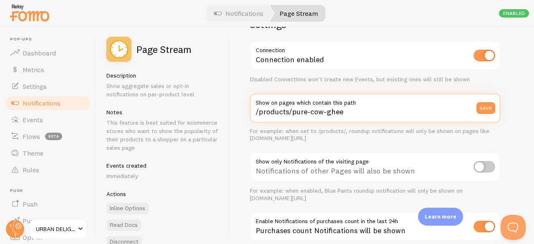
click at [348, 110] on input "/products/pure-cow-ghee" at bounding box center [375, 107] width 250 height 29
type input "/products/"
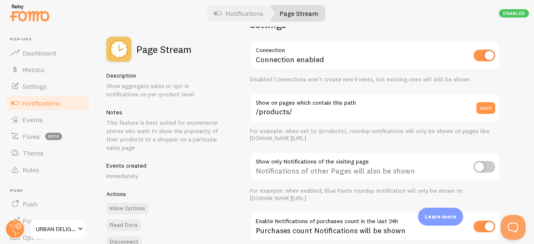
click at [376, 142] on div "Settings Connection Connection enabled Disabled Connections won't create new Ev…" at bounding box center [375, 246] width 250 height 457
click at [486, 113] on button "save" at bounding box center [485, 108] width 19 height 12
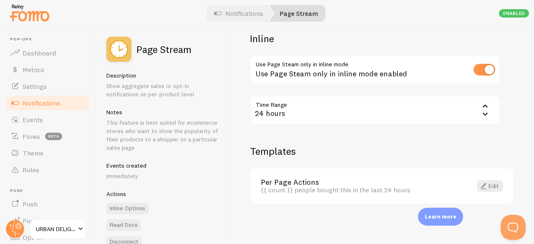
scroll to position [379, 0]
click at [484, 188] on link "Edit" at bounding box center [490, 186] width 26 height 12
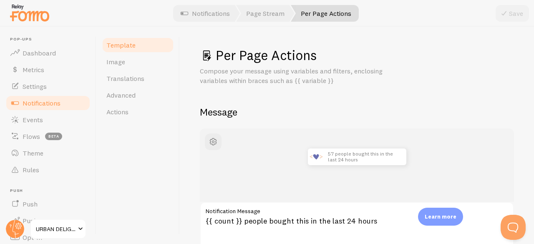
click at [131, 46] on span "Template" at bounding box center [120, 45] width 29 height 8
click at [128, 90] on link "Advanced" at bounding box center [137, 95] width 73 height 17
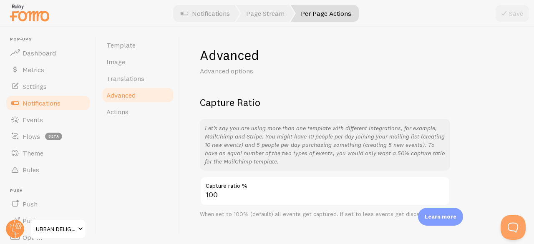
click at [124, 102] on link "Advanced" at bounding box center [137, 95] width 73 height 17
click at [121, 111] on span "Actions" at bounding box center [117, 112] width 22 height 8
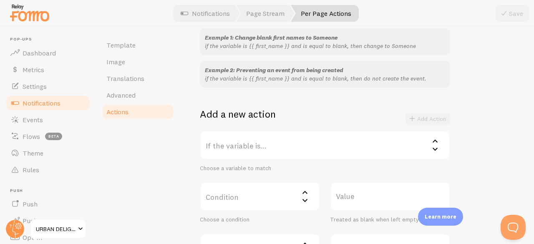
scroll to position [102, 0]
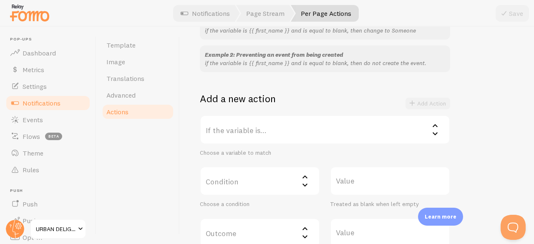
click at [432, 122] on icon at bounding box center [435, 126] width 10 height 10
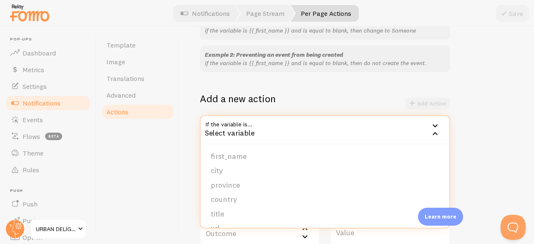
click at [475, 143] on div "Example 1: Change blank first names to Someone if the variable is {{ first_name…" at bounding box center [357, 136] width 314 height 246
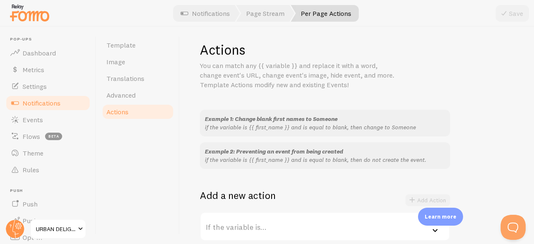
scroll to position [0, 0]
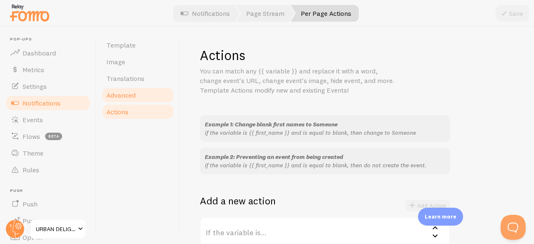
click at [116, 92] on span "Advanced" at bounding box center [120, 95] width 29 height 8
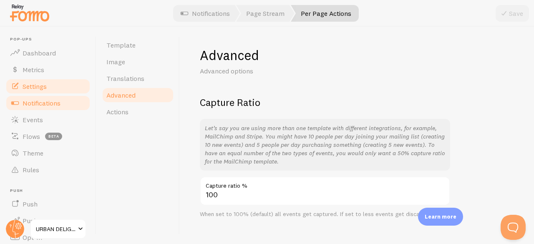
click at [33, 88] on span "Settings" at bounding box center [35, 86] width 24 height 8
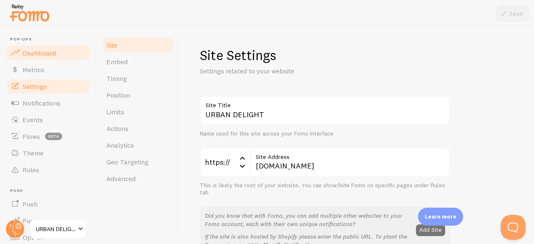
click at [38, 46] on link "Dashboard" at bounding box center [48, 53] width 86 height 17
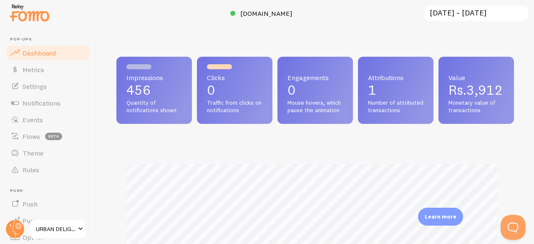
scroll to position [219, 391]
click at [52, 105] on span "Notifications" at bounding box center [42, 103] width 38 height 8
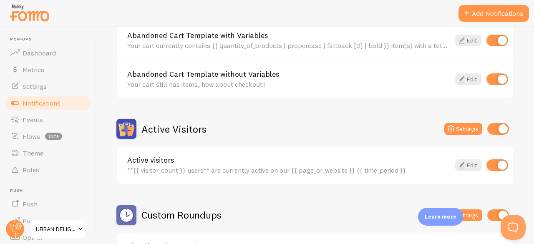
scroll to position [110, 0]
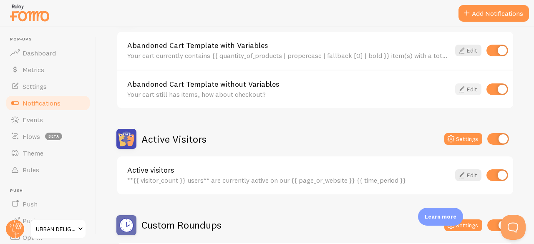
click at [464, 89] on link "Edit" at bounding box center [468, 89] width 26 height 12
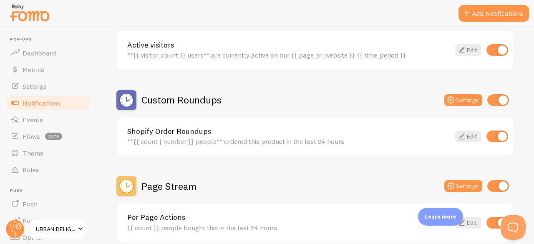
scroll to position [236, 0]
click at [462, 134] on link "Edit" at bounding box center [468, 136] width 26 height 12
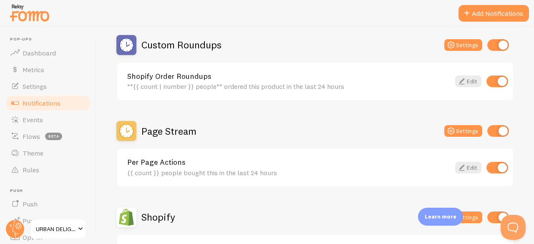
scroll to position [294, 0]
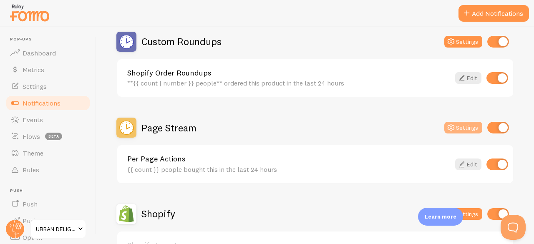
click at [466, 127] on button "Settings" at bounding box center [463, 128] width 38 height 12
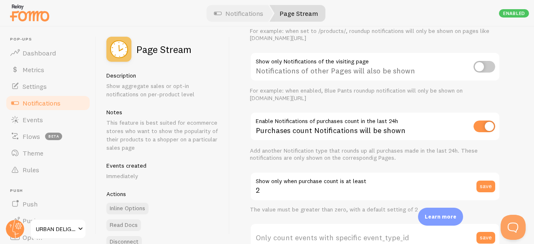
scroll to position [128, 0]
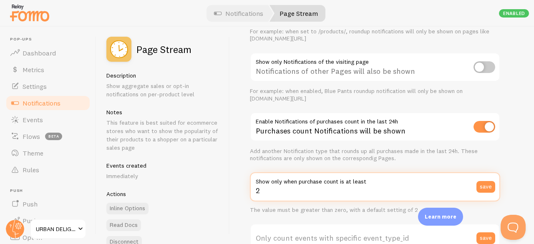
click at [396, 191] on input "2" at bounding box center [375, 186] width 250 height 29
type input "1"
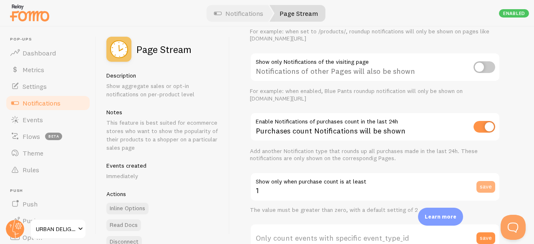
click at [486, 186] on button "save" at bounding box center [485, 187] width 19 height 12
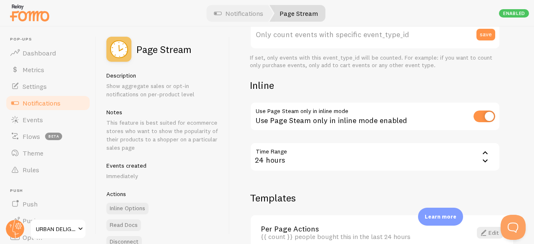
scroll to position [379, 0]
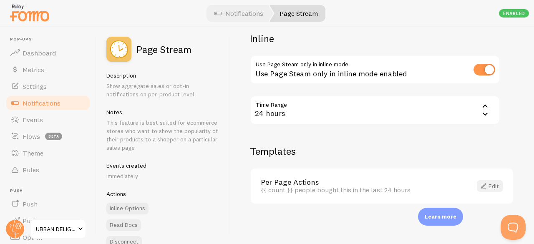
click at [482, 185] on link "Edit" at bounding box center [490, 186] width 26 height 12
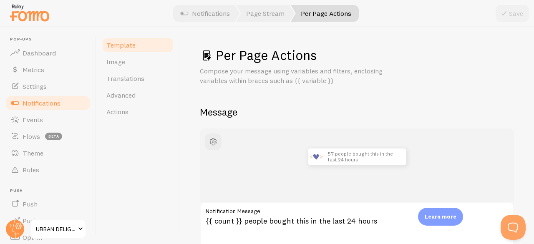
click at [41, 103] on span "Notifications" at bounding box center [42, 103] width 38 height 8
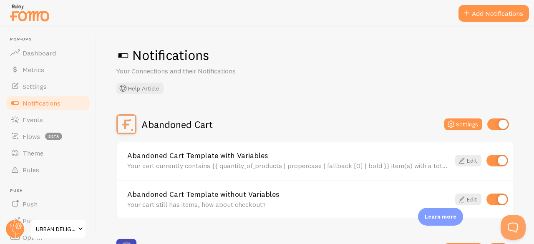
click at [497, 122] on input "checkbox" at bounding box center [498, 124] width 22 height 12
checkbox input "false"
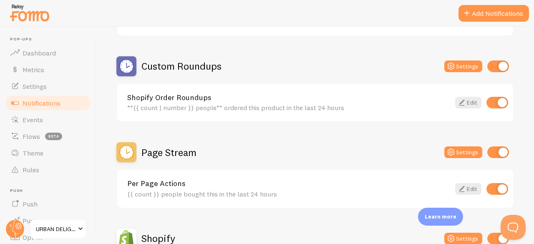
scroll to position [270, 0]
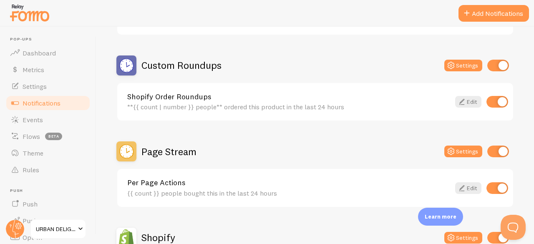
click at [492, 151] on input "checkbox" at bounding box center [498, 152] width 22 height 12
checkbox input "false"
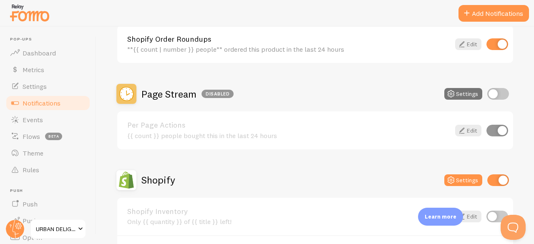
scroll to position [452, 0]
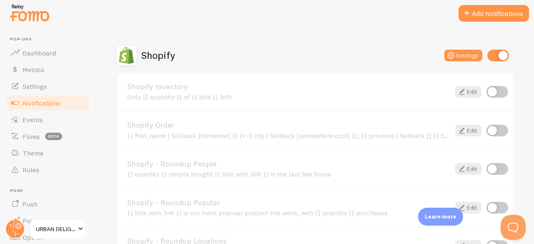
click at [487, 169] on input "checkbox" at bounding box center [497, 169] width 22 height 12
checkbox input "true"
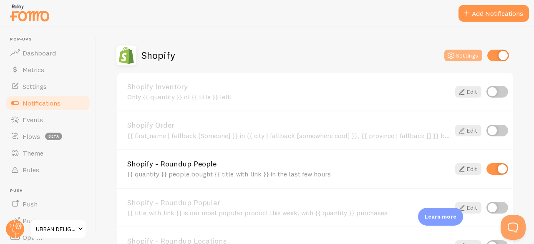
click at [454, 55] on button "Settings" at bounding box center [463, 56] width 38 height 12
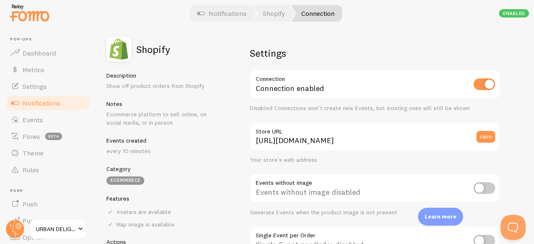
scroll to position [54, 0]
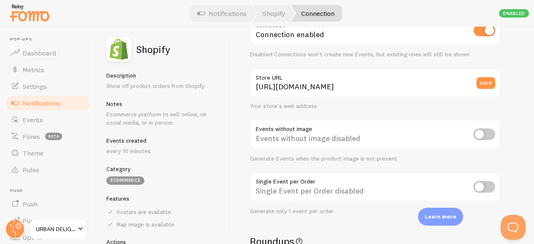
click at [480, 132] on input "checkbox" at bounding box center [484, 134] width 22 height 12
checkbox input "true"
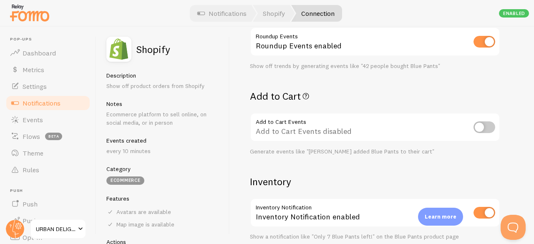
scroll to position [285, 0]
click at [479, 127] on input "checkbox" at bounding box center [484, 127] width 22 height 12
checkbox input "true"
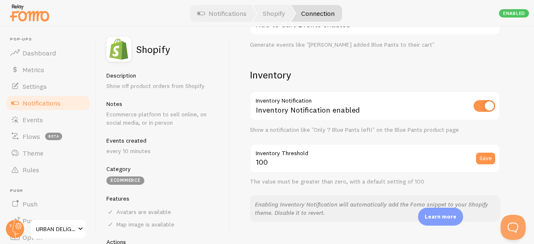
scroll to position [429, 0]
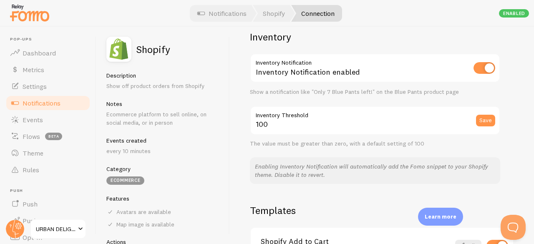
click at [488, 69] on input "checkbox" at bounding box center [484, 68] width 22 height 12
checkbox input "false"
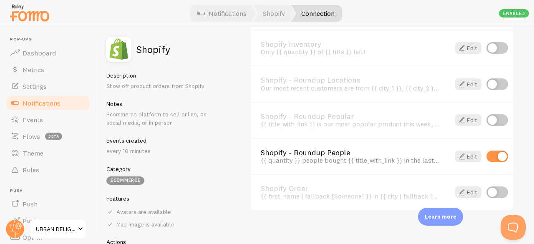
scroll to position [663, 0]
click at [497, 17] on input "checkbox" at bounding box center [497, 11] width 22 height 12
checkbox input "false"
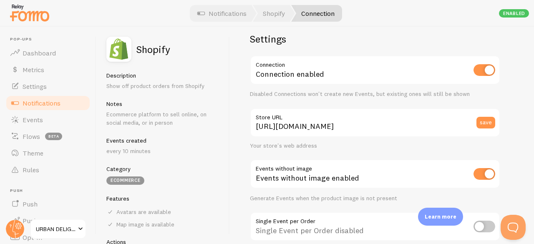
scroll to position [0, 0]
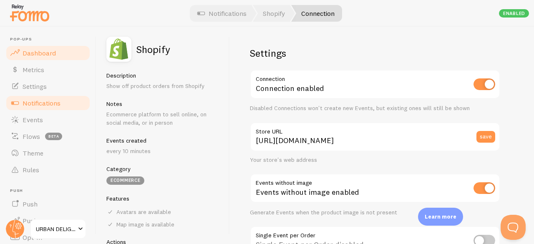
click at [43, 53] on span "Dashboard" at bounding box center [39, 53] width 33 height 8
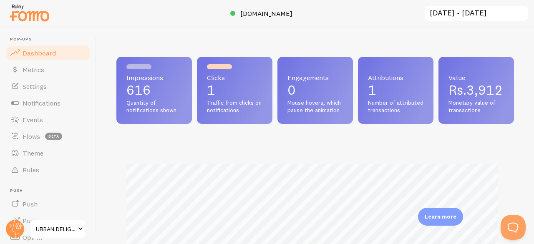
scroll to position [219, 391]
click at [39, 202] on link "Push" at bounding box center [48, 204] width 86 height 17
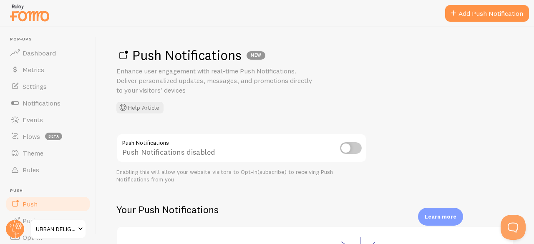
click at [344, 143] on input "checkbox" at bounding box center [351, 148] width 22 height 12
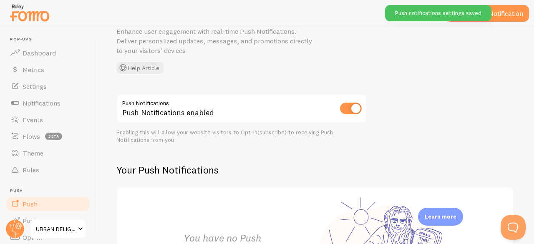
scroll to position [40, 0]
click at [353, 107] on input "checkbox" at bounding box center [351, 108] width 22 height 12
checkbox input "false"
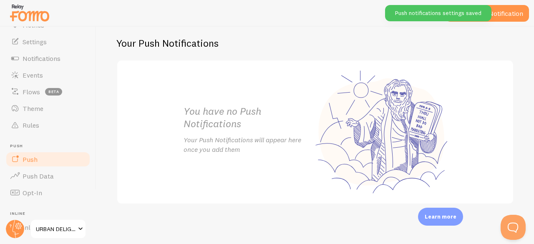
scroll to position [46, 0]
click at [46, 178] on span "Push Data" at bounding box center [38, 174] width 31 height 8
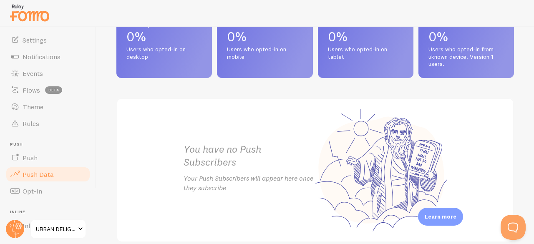
scroll to position [475, 0]
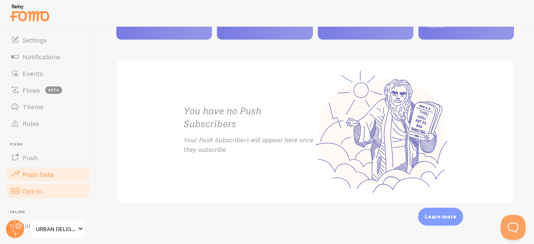
click at [43, 191] on link "Opt-In" at bounding box center [48, 191] width 86 height 17
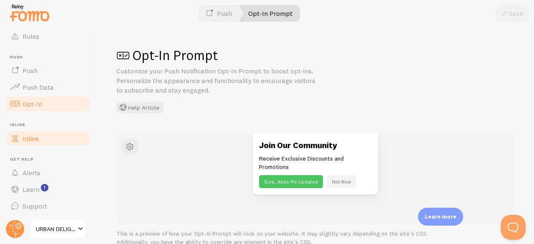
click at [40, 137] on link "Inline" at bounding box center [48, 138] width 86 height 17
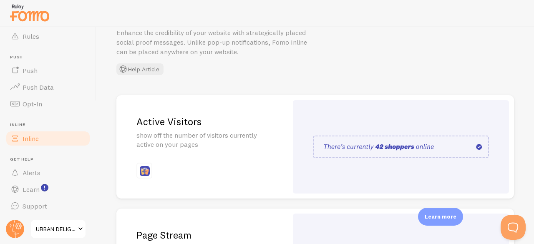
scroll to position [31, 0]
